Goal: Navigation & Orientation: Find specific page/section

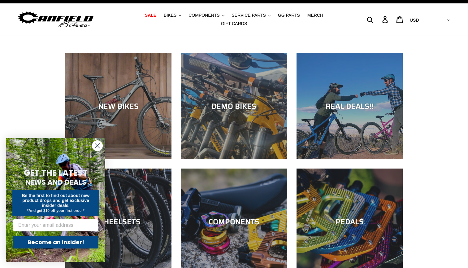
scroll to position [11, 0]
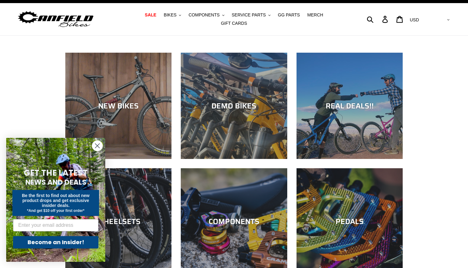
click at [98, 147] on circle "Close dialog" at bounding box center [97, 146] width 10 height 10
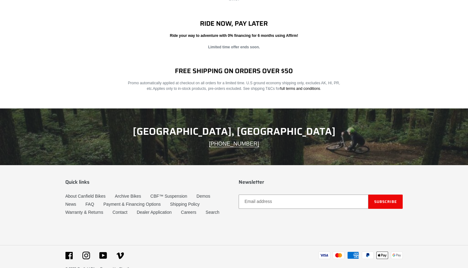
scroll to position [985, 0]
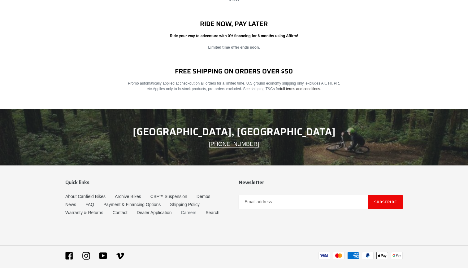
click at [192, 210] on link "Careers" at bounding box center [188, 212] width 15 height 5
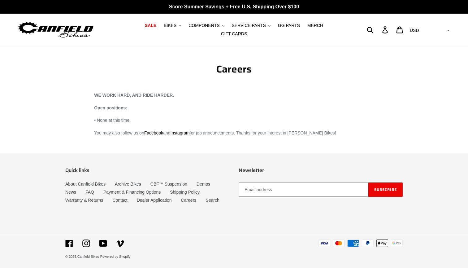
click at [145, 28] on span "SALE" at bounding box center [150, 25] width 11 height 5
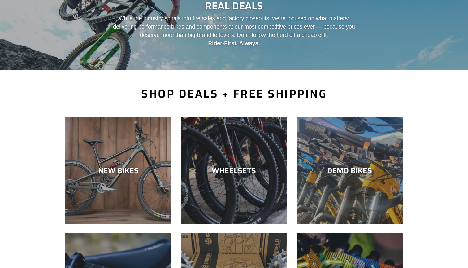
scroll to position [70, 0]
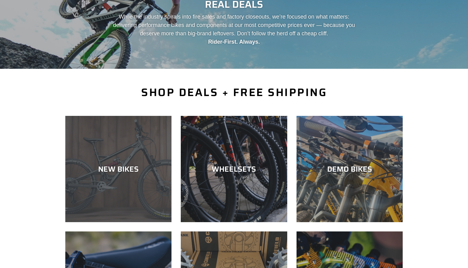
click at [119, 164] on div "NEW BIKES" at bounding box center [118, 168] width 106 height 9
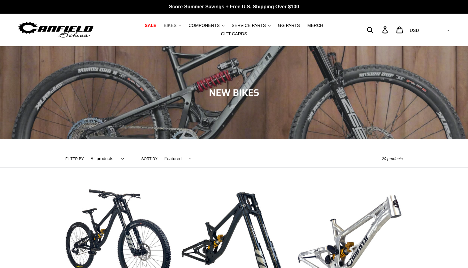
click at [164, 30] on button "BIKES .cls-1{fill:#231f20}" at bounding box center [173, 25] width 24 height 8
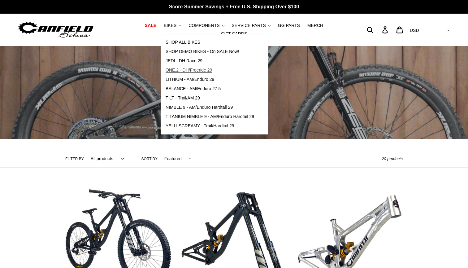
click at [166, 73] on span "ONE.2 - DH/Freeride 29" at bounding box center [189, 69] width 46 height 5
click at [177, 128] on span "YELLI SCREAMY - Trail/Hardtail 29" at bounding box center [200, 125] width 69 height 5
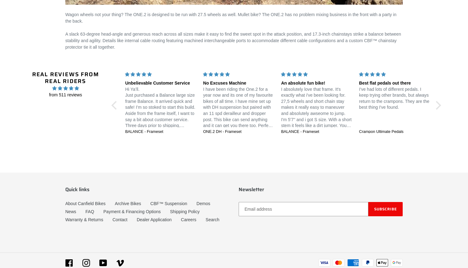
scroll to position [1114, 0]
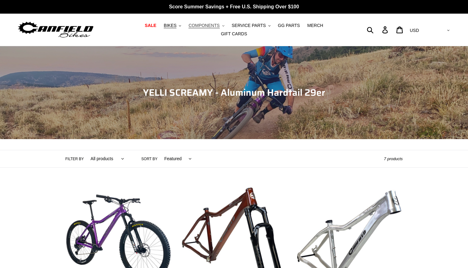
click at [194, 27] on span "COMPONENTS" at bounding box center [204, 25] width 31 height 5
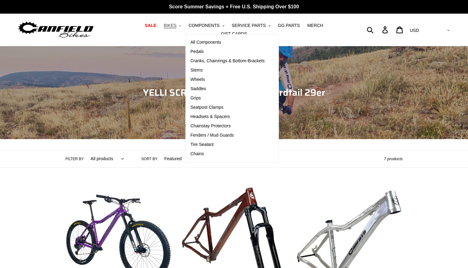
click at [164, 28] on span "BIKES" at bounding box center [170, 25] width 13 height 5
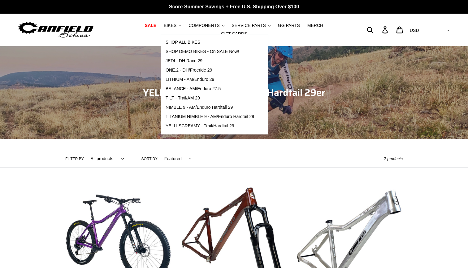
click at [317, 139] on header "Collection: YELLI SCREAMY - Aluminum Hardtail 29er Filter by All products 29er …" at bounding box center [234, 106] width 468 height 121
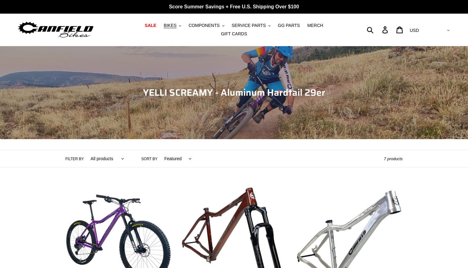
click at [74, 27] on img at bounding box center [55, 30] width 77 height 20
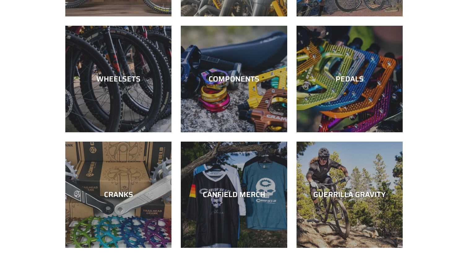
scroll to position [152, 0]
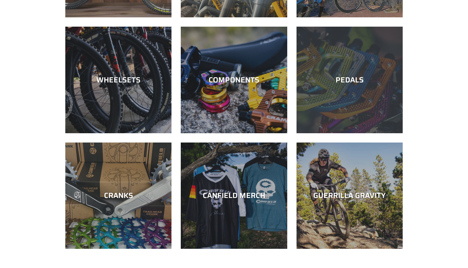
click at [334, 78] on div "PEDALS" at bounding box center [350, 80] width 106 height 9
